Goal: Navigation & Orientation: Find specific page/section

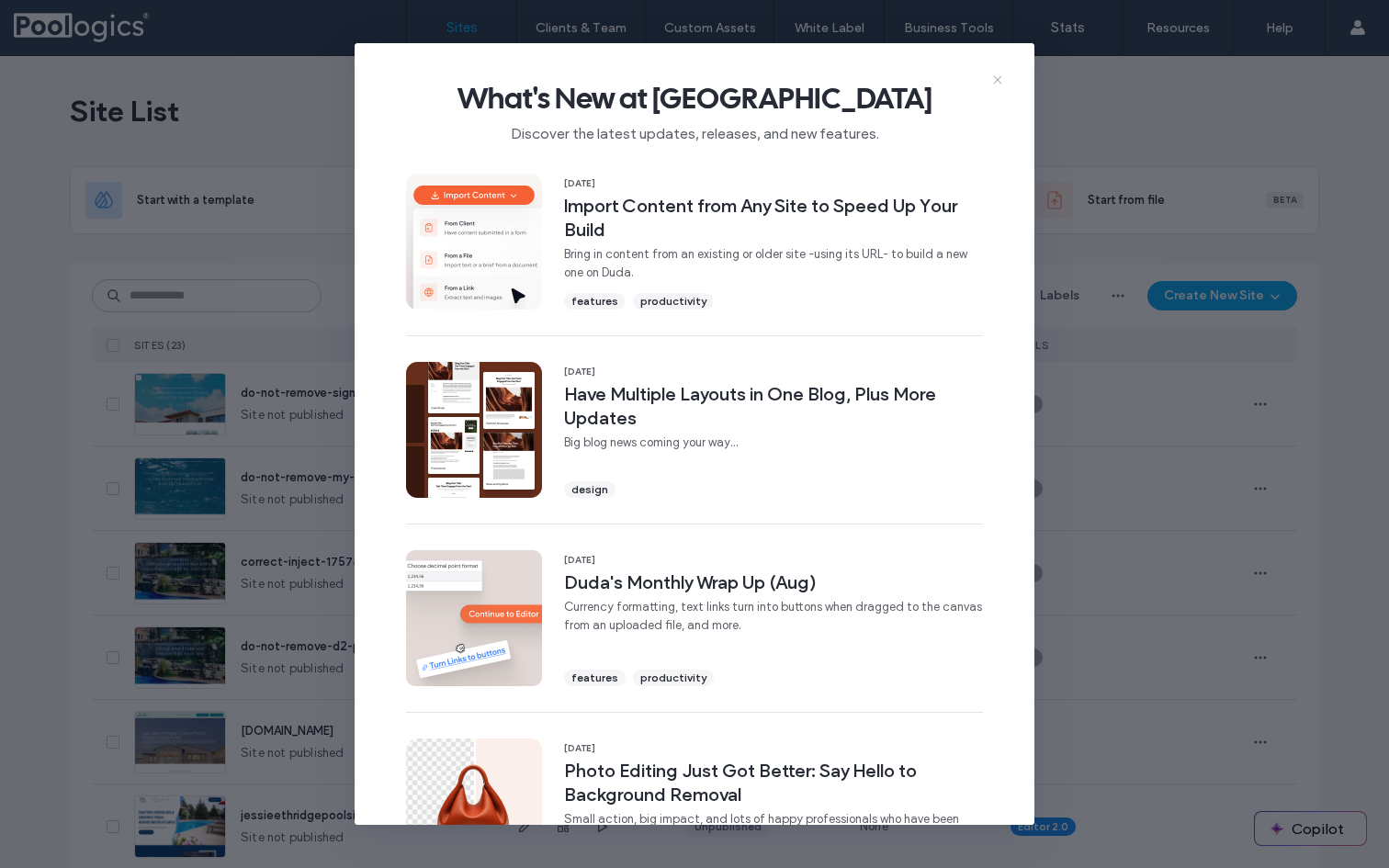
click at [999, 78] on use at bounding box center [997, 80] width 9 height 9
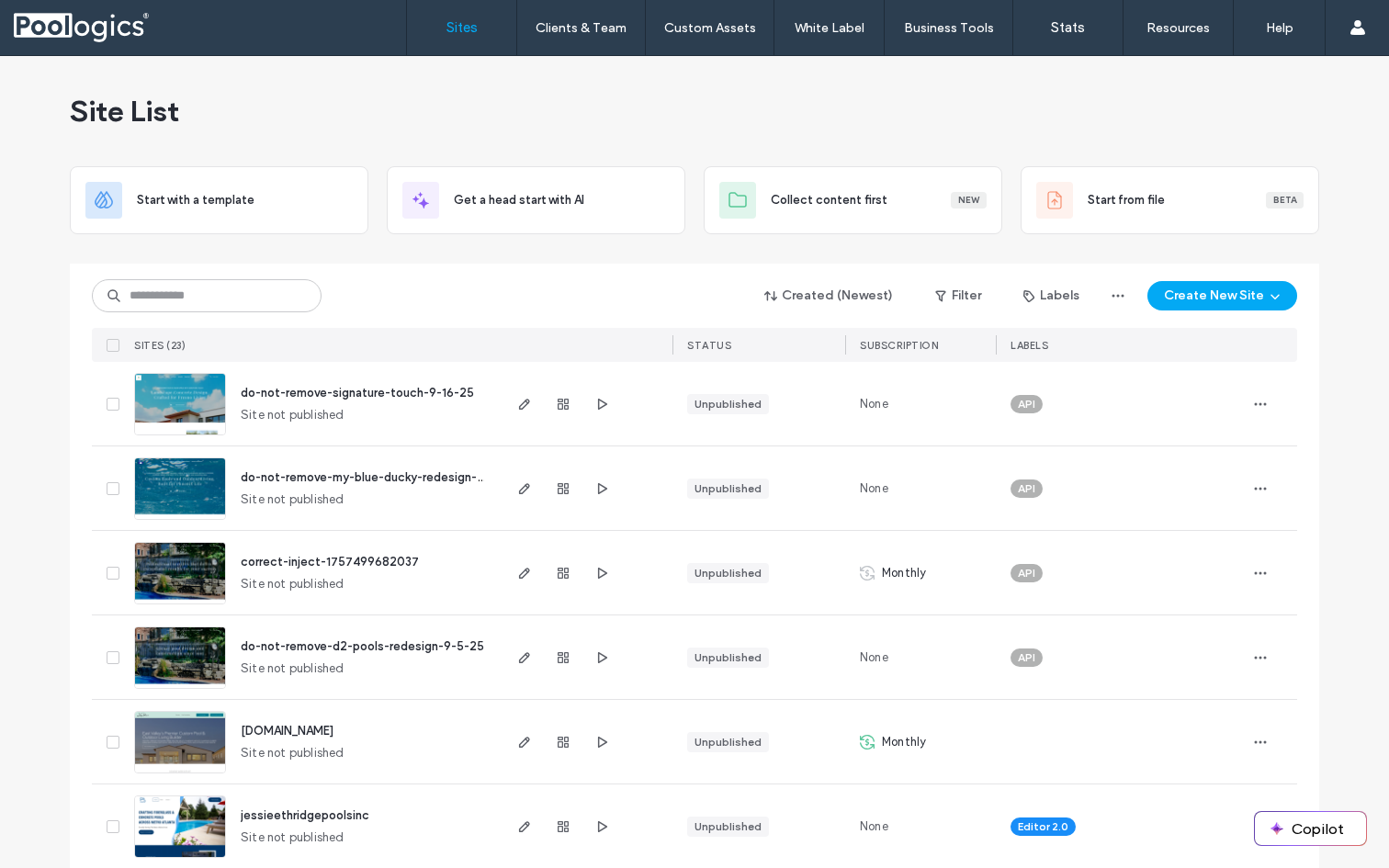
click at [336, 396] on span "do-not-remove-signature-touch-9-16-25" at bounding box center [357, 392] width 234 height 13
